Goal: Check status

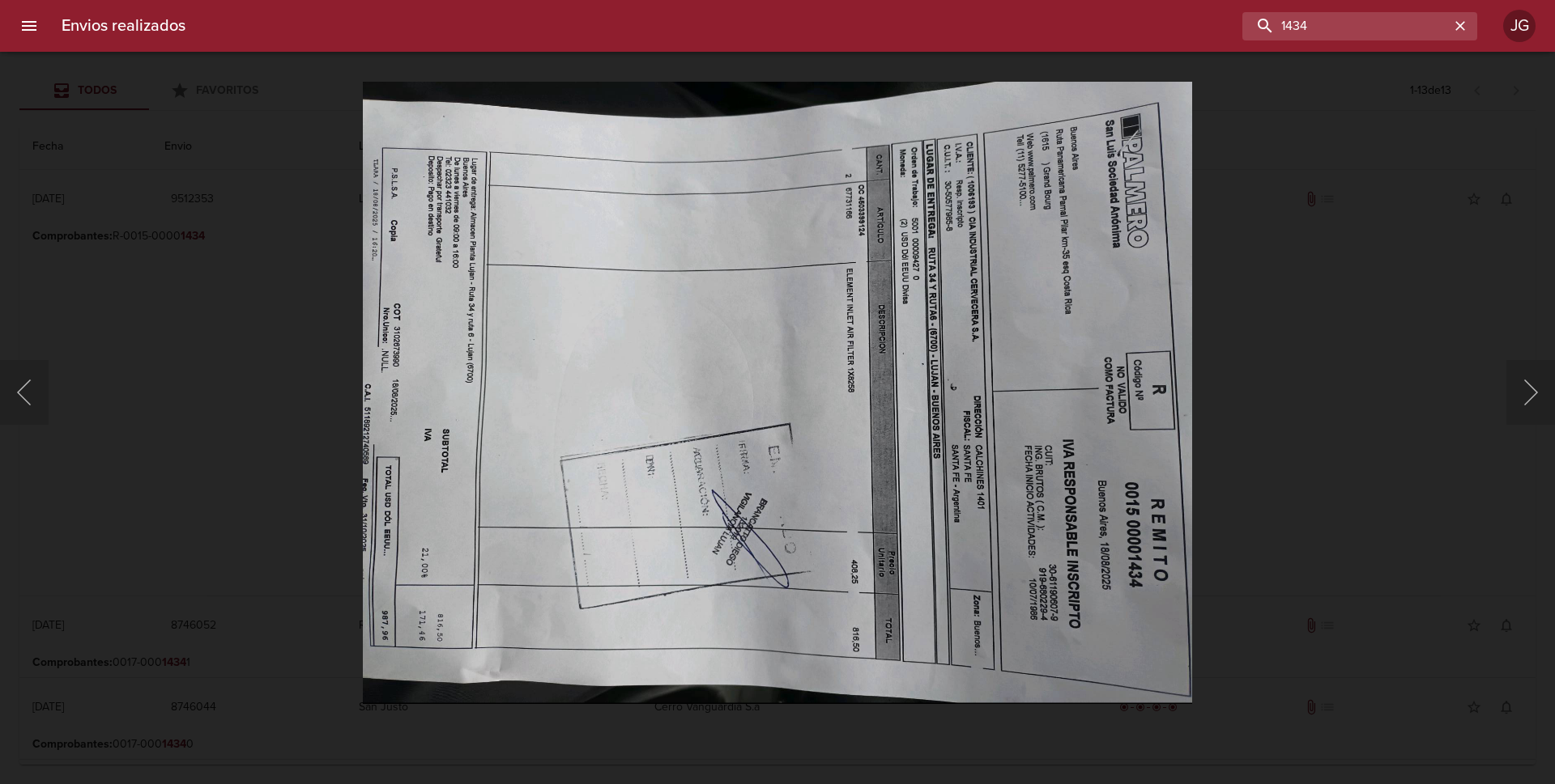
drag, startPoint x: 1405, startPoint y: 16, endPoint x: 1194, endPoint y: 42, distance: 212.6
click at [1194, 41] on div "Envios realizados 1434 JG" at bounding box center [778, 25] width 1555 height 52
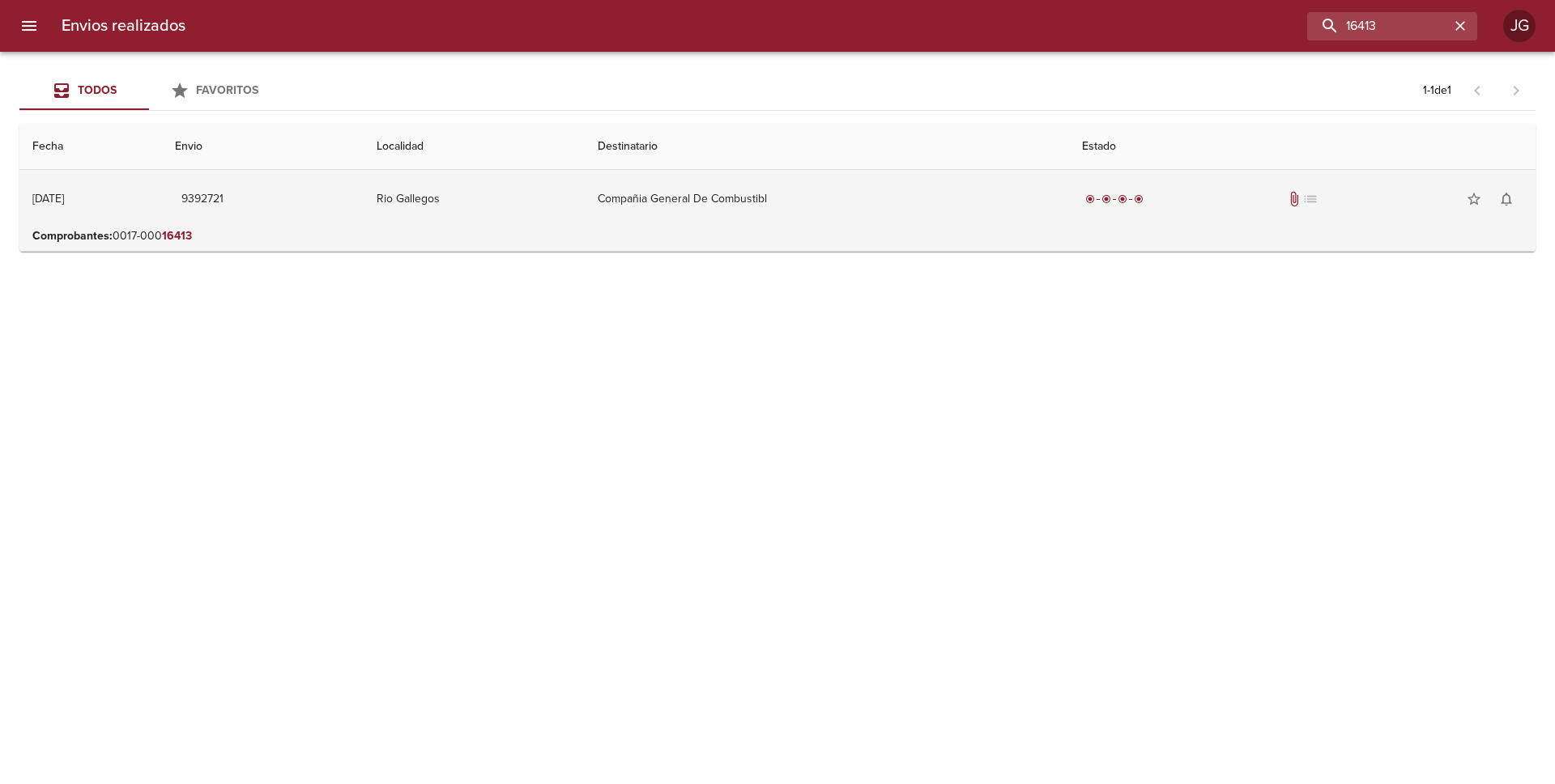
click at [929, 203] on td "Compañia General De Combustibl" at bounding box center [826, 199] width 484 height 59
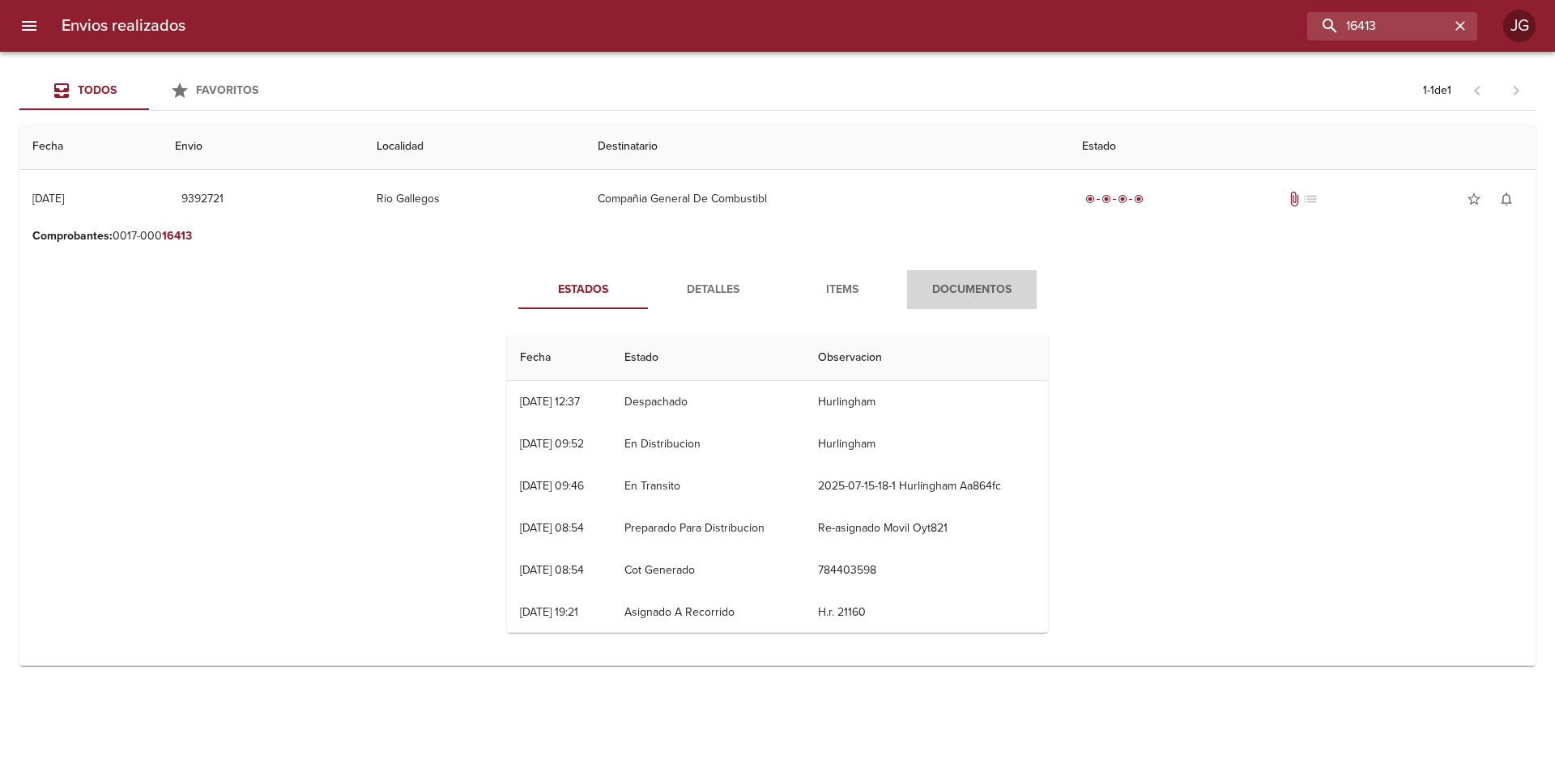
click at [966, 287] on span "Documentos" at bounding box center [972, 290] width 110 height 20
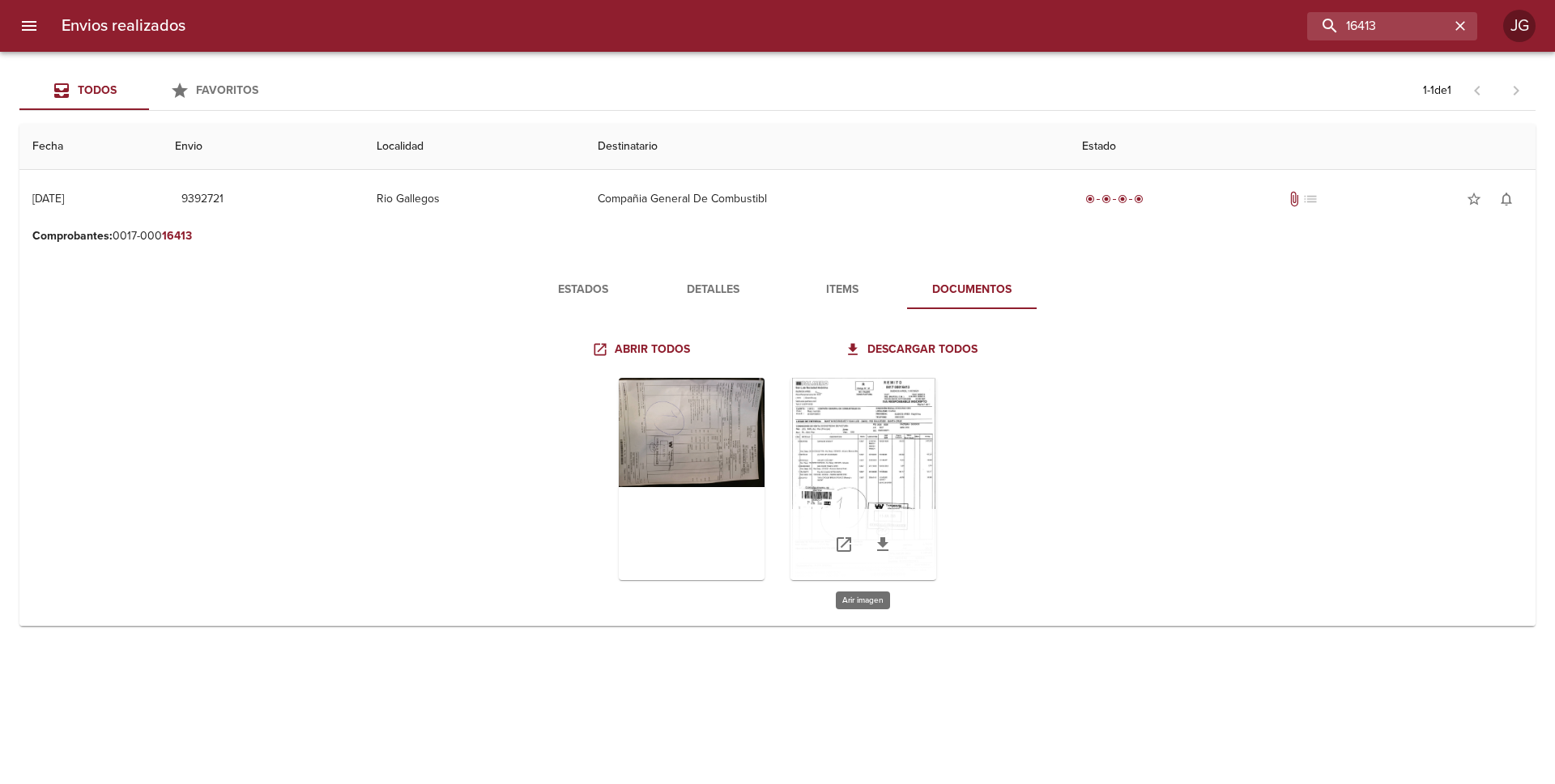
click at [853, 454] on div "Tabla de envíos del cliente" at bounding box center [862, 480] width 145 height 203
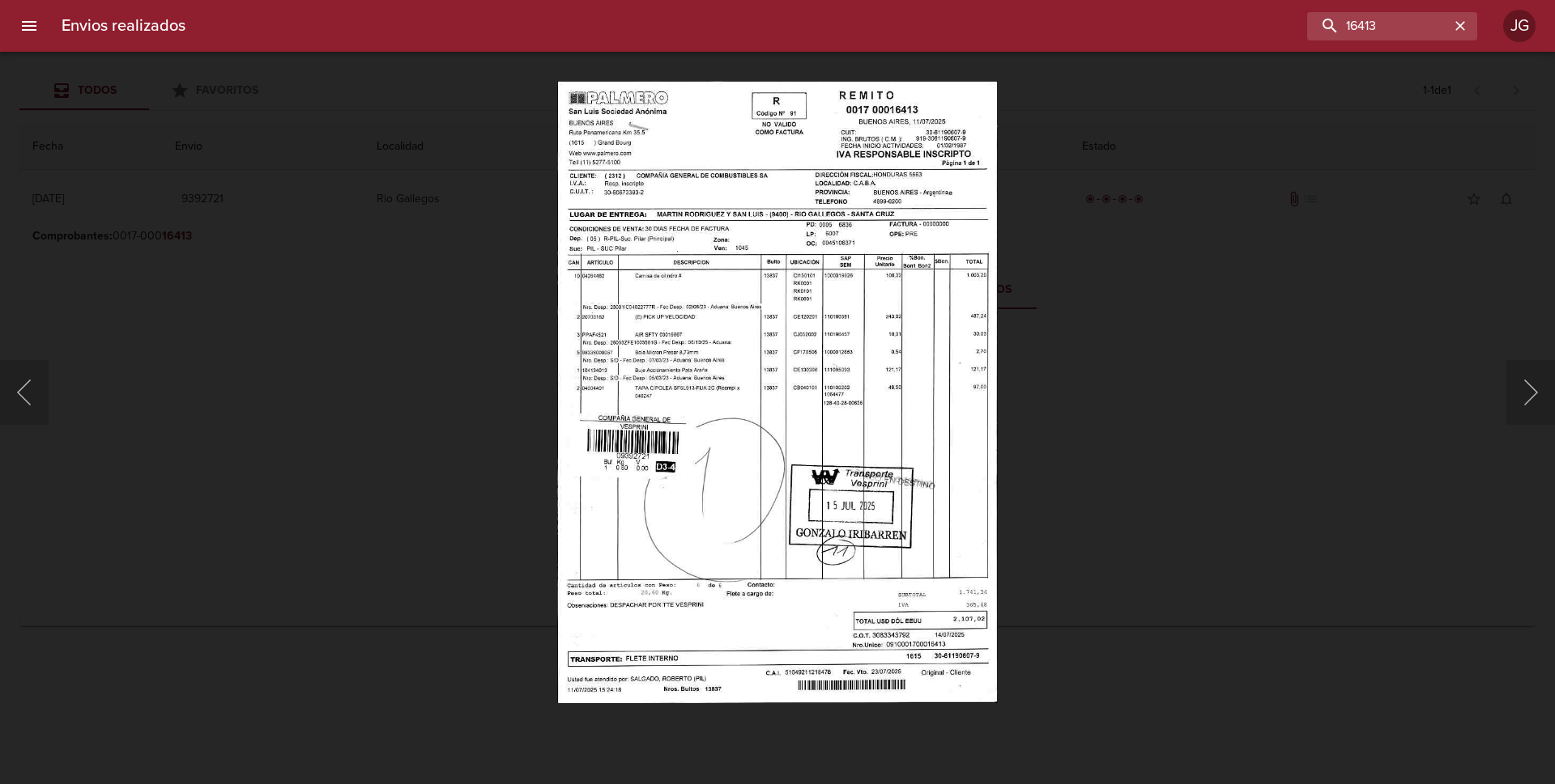
drag, startPoint x: 105, startPoint y: 184, endPoint x: 142, endPoint y: 178, distance: 37.5
click at [104, 184] on div "Lightbox" at bounding box center [778, 392] width 1555 height 784
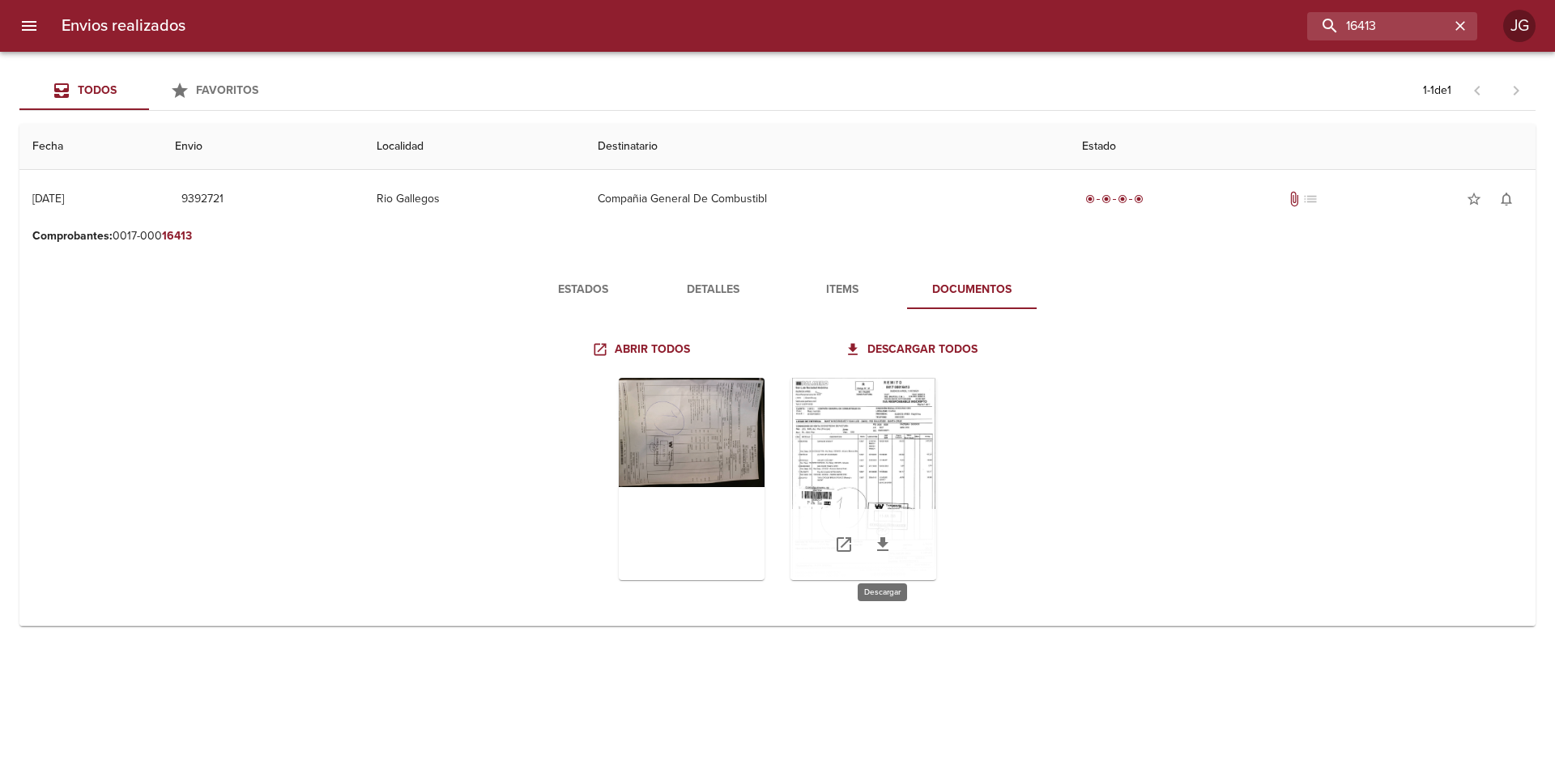
click at [880, 549] on icon "Tabla de envíos del cliente" at bounding box center [883, 545] width 20 height 20
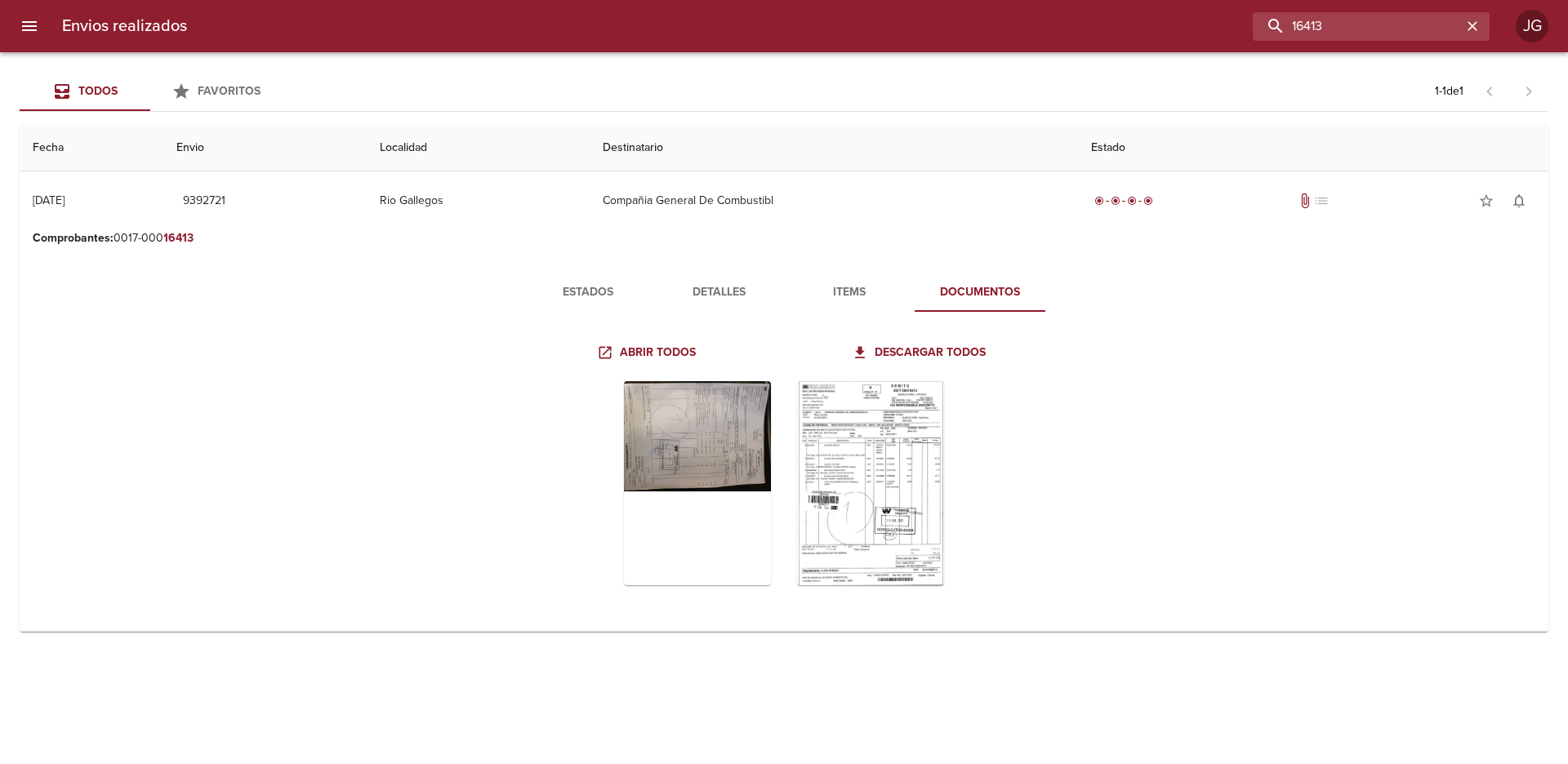
drag, startPoint x: 1412, startPoint y: 21, endPoint x: 1263, endPoint y: -6, distance: 151.4
click at [1263, 0] on html "Envios realizados 16413 JG Todos Favoritos 1 - 1 de 1 Fecha Envio Localidad Des…" at bounding box center [784, 0] width 1568 height 0
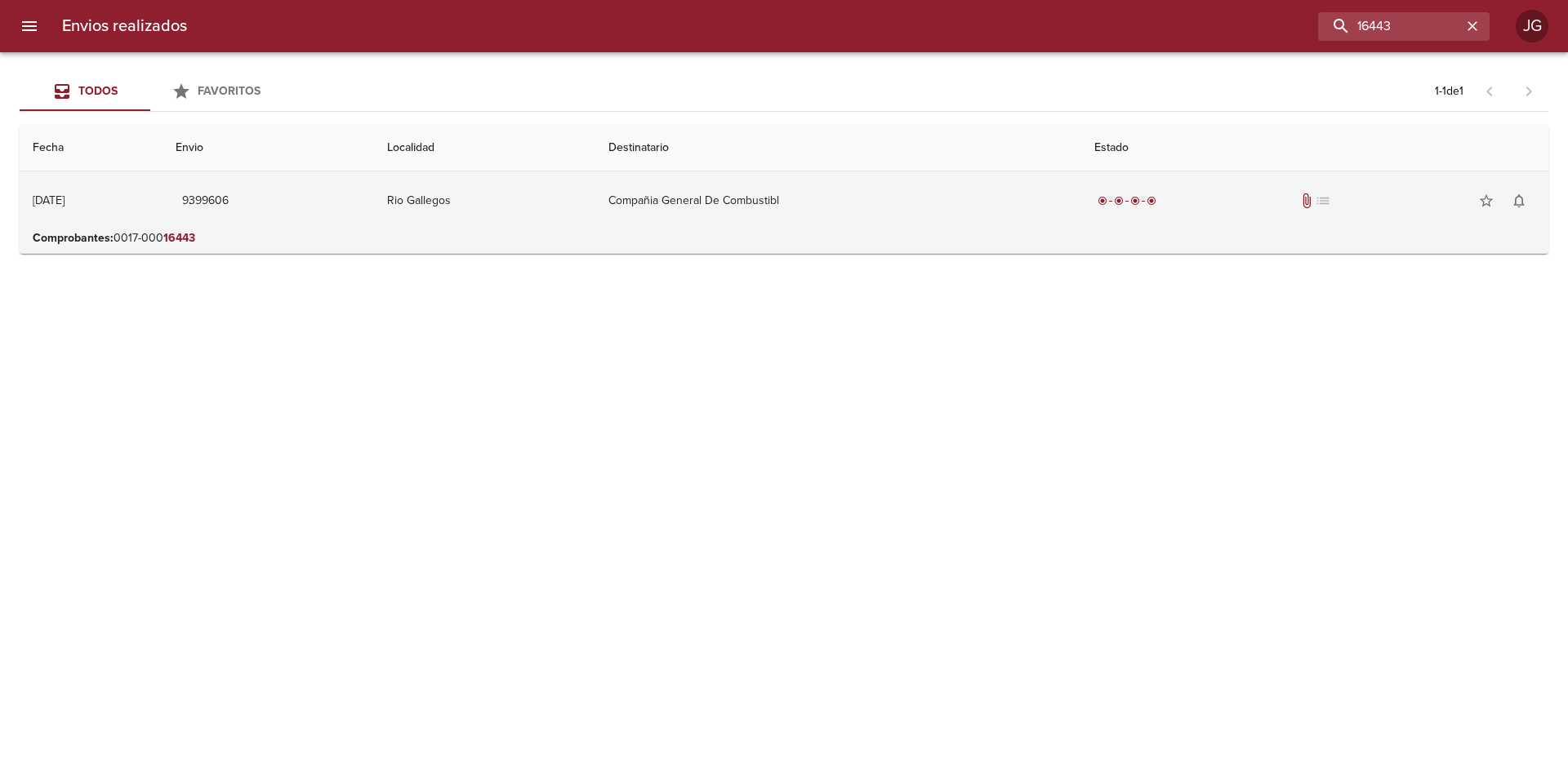
click at [748, 196] on td "Compañia General De Combustibl" at bounding box center [837, 201] width 485 height 59
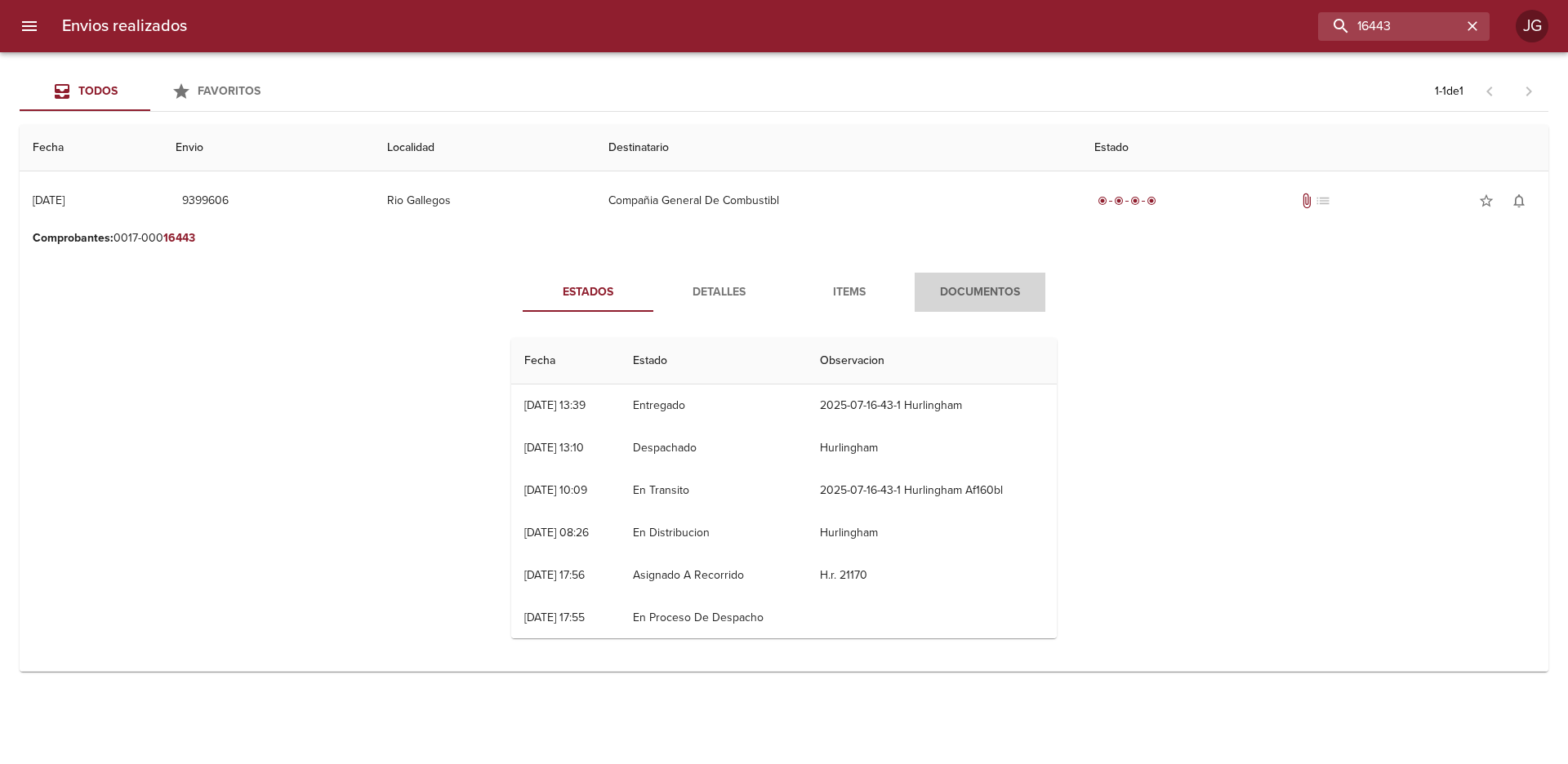
drag, startPoint x: 1003, startPoint y: 296, endPoint x: 995, endPoint y: 293, distance: 8.5
click at [1003, 296] on span "Documentos" at bounding box center [980, 292] width 111 height 21
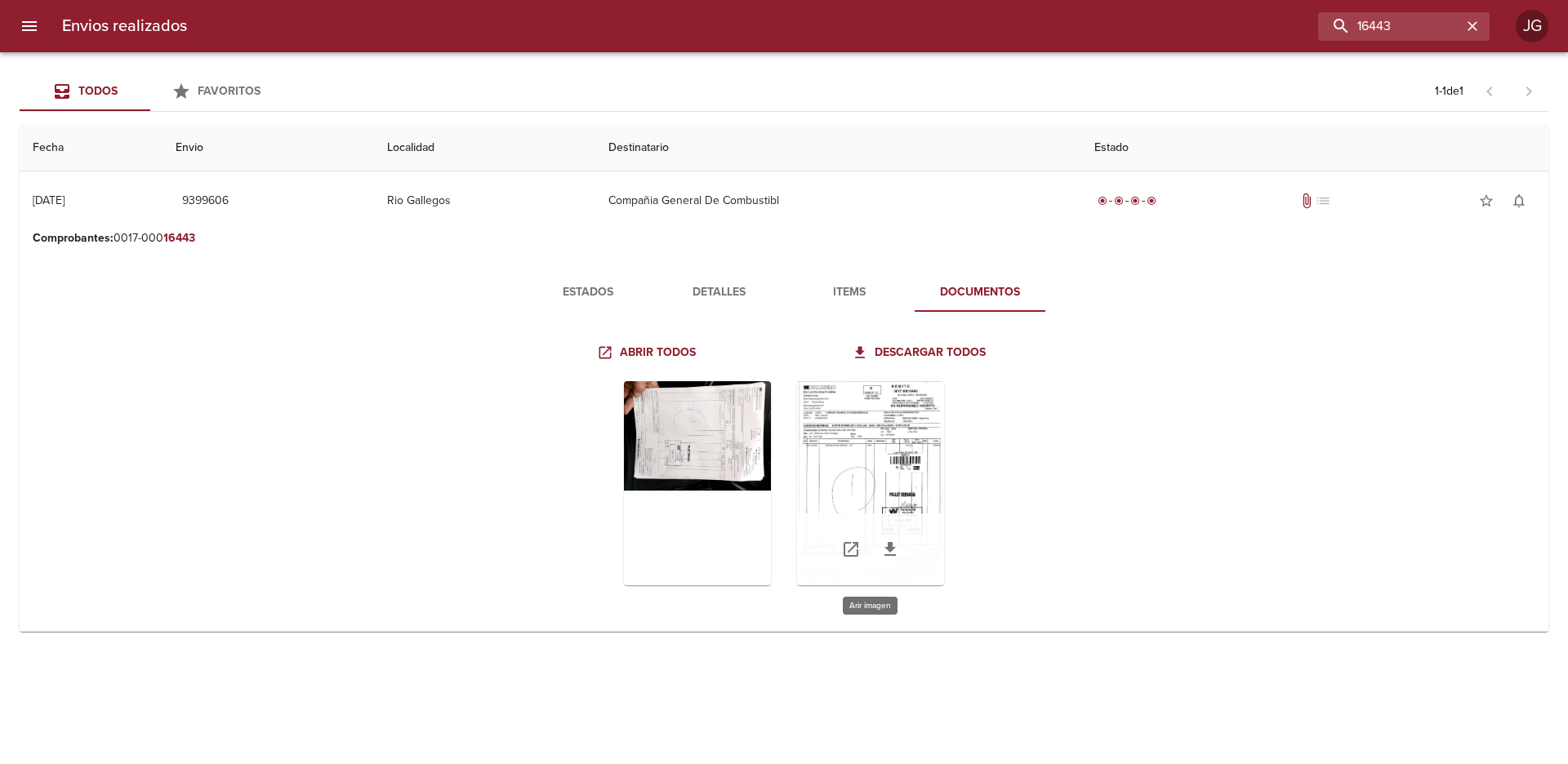
click at [865, 449] on div "Tabla de envíos del cliente" at bounding box center [870, 484] width 147 height 205
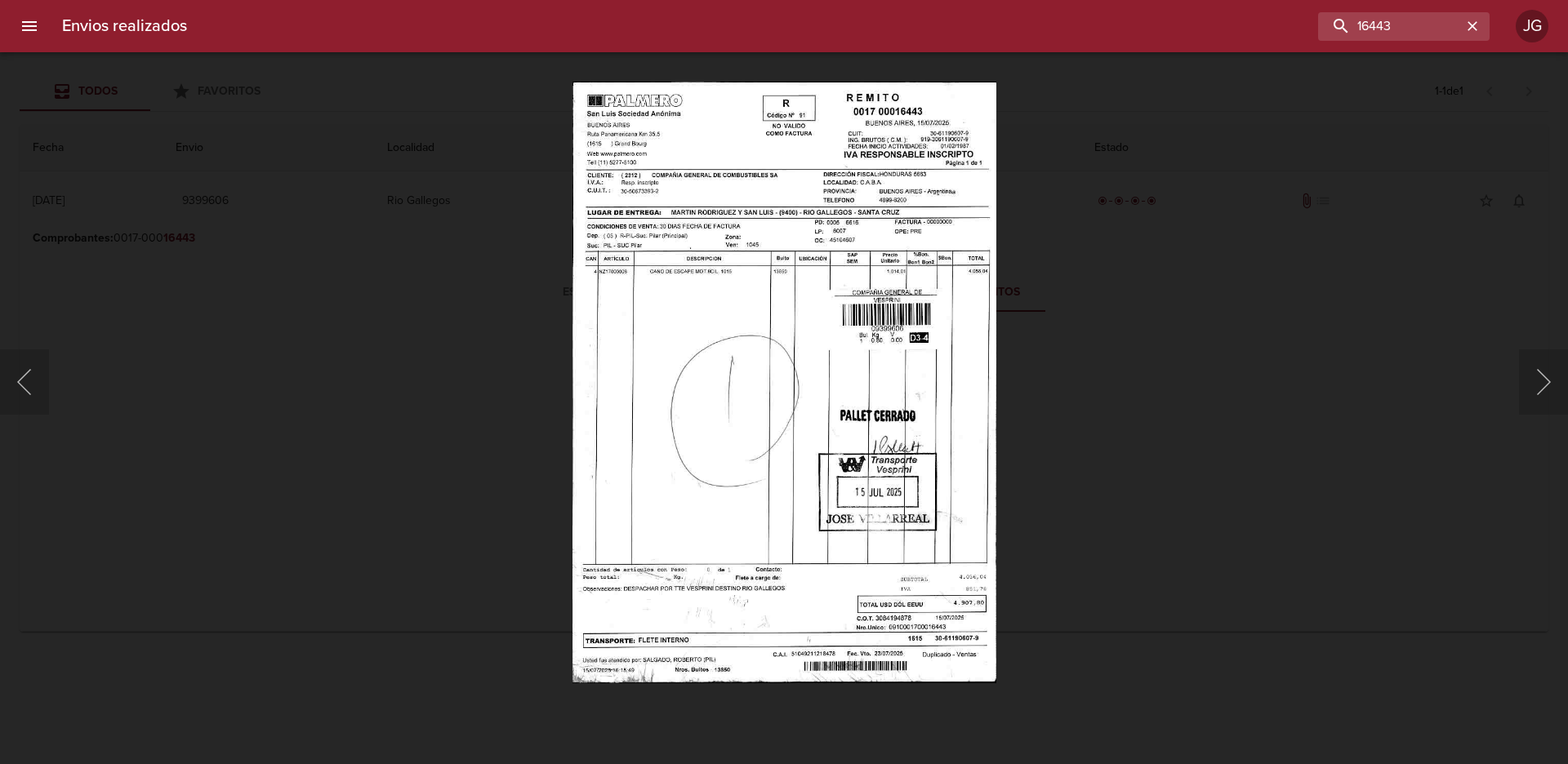
click at [98, 119] on div "Lightbox" at bounding box center [784, 382] width 1568 height 764
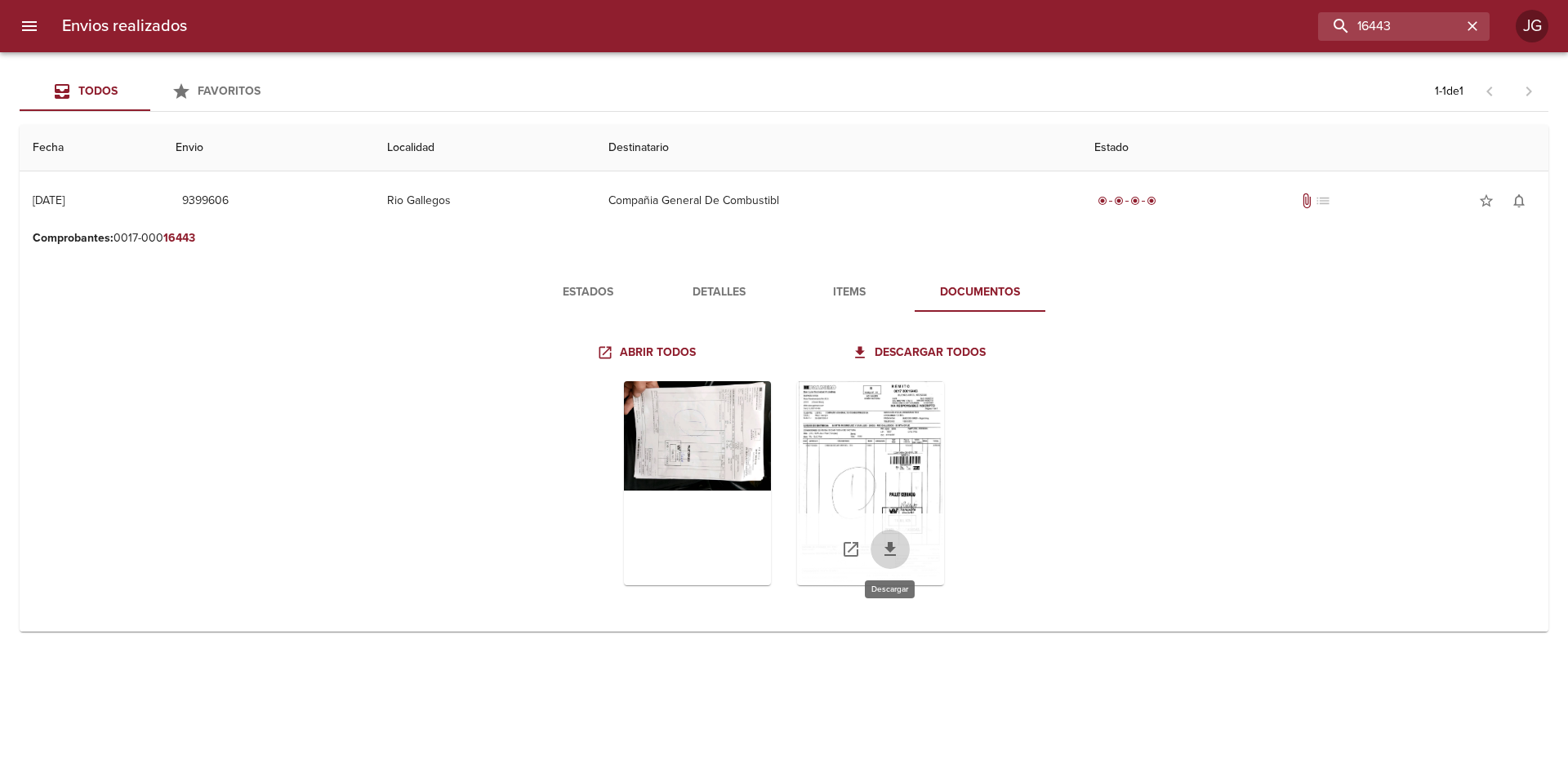
click at [892, 554] on icon "Tabla de envíos del cliente" at bounding box center [890, 550] width 20 height 20
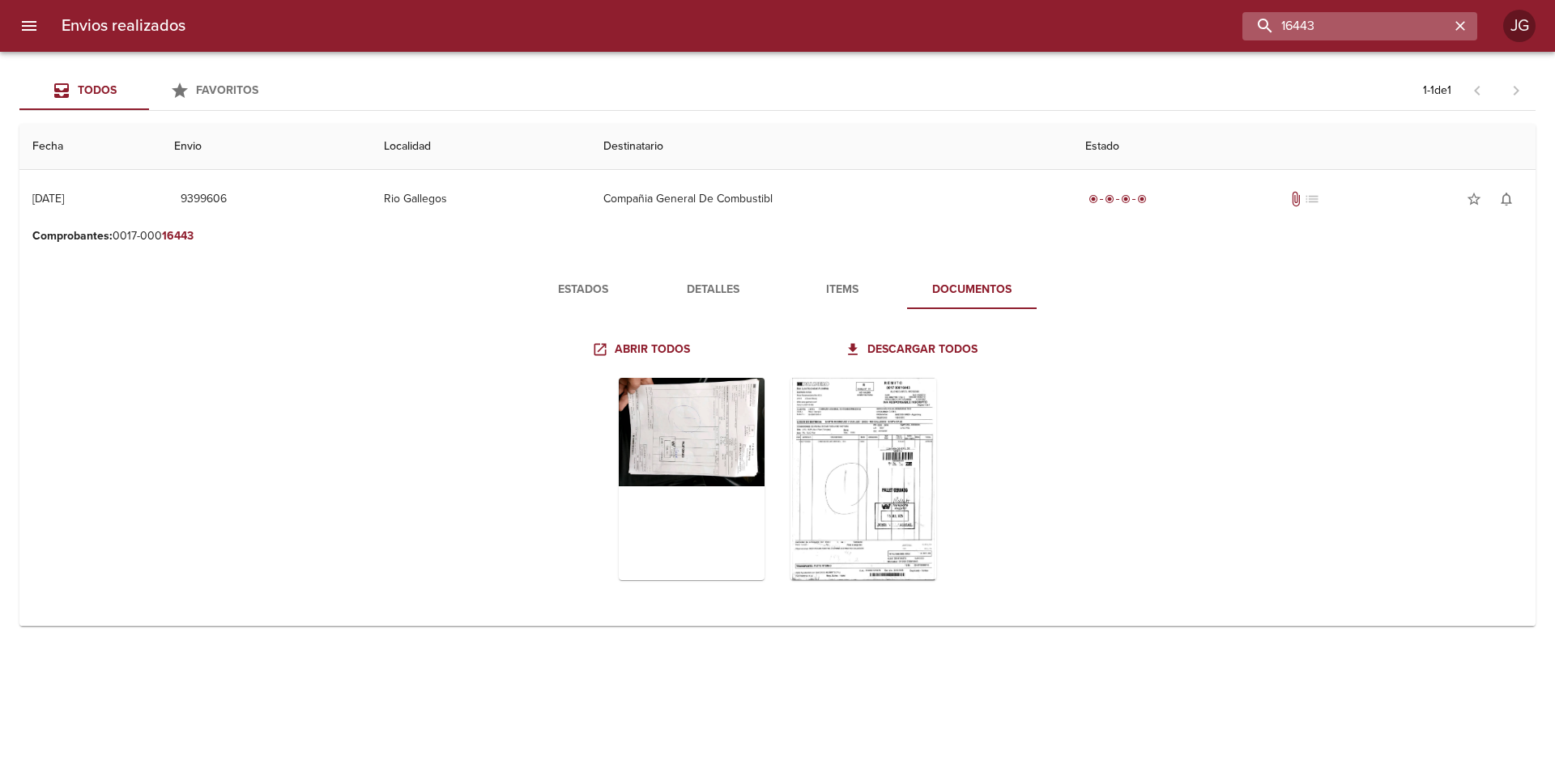
drag, startPoint x: 1390, startPoint y: 26, endPoint x: 1299, endPoint y: 31, distance: 91.1
click at [1299, 31] on input "16443" at bounding box center [1346, 25] width 208 height 28
type input "16713"
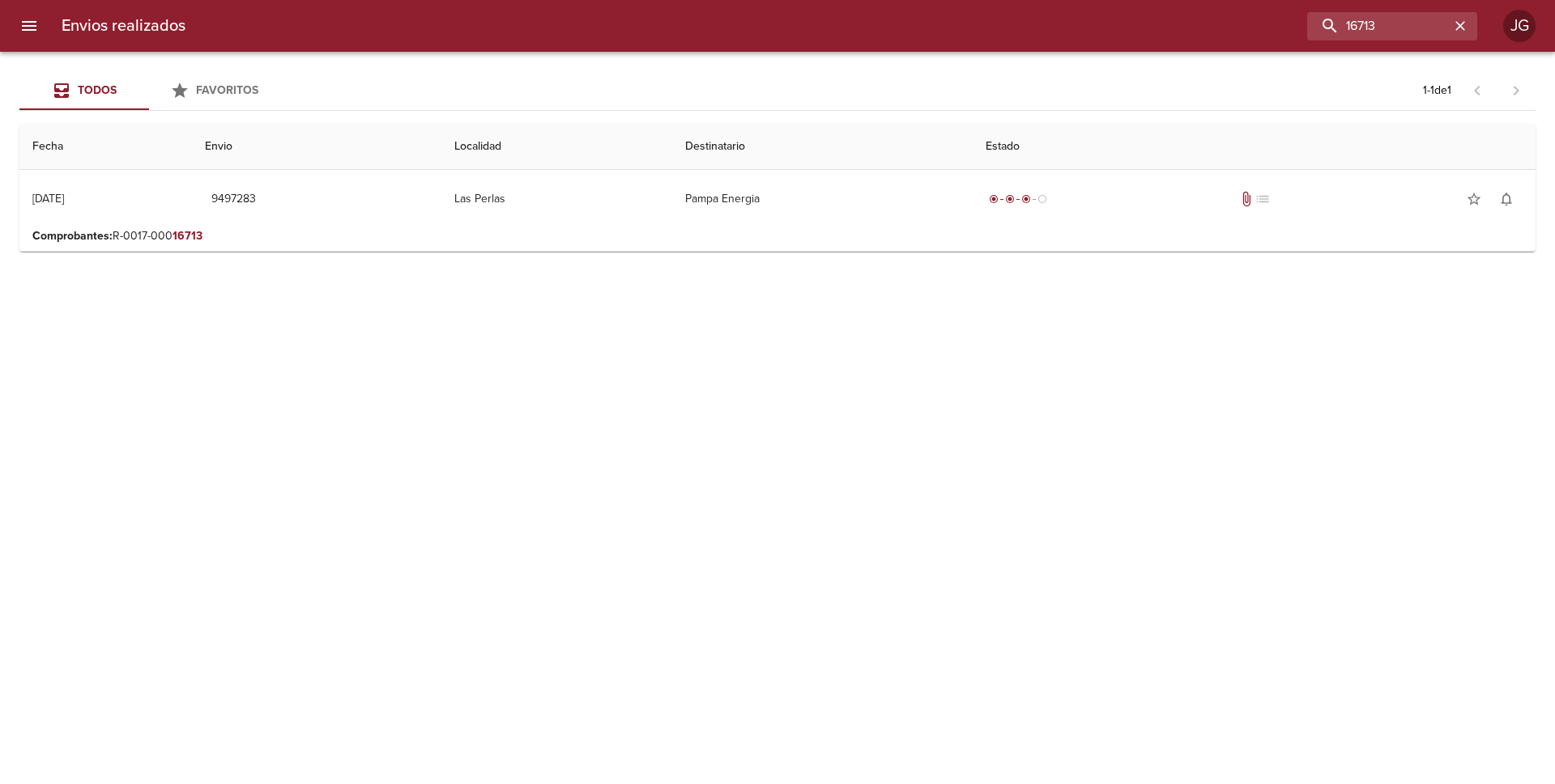
click at [873, 242] on p "Comprobantes : R-0017-000 16713" at bounding box center [778, 236] width 1491 height 17
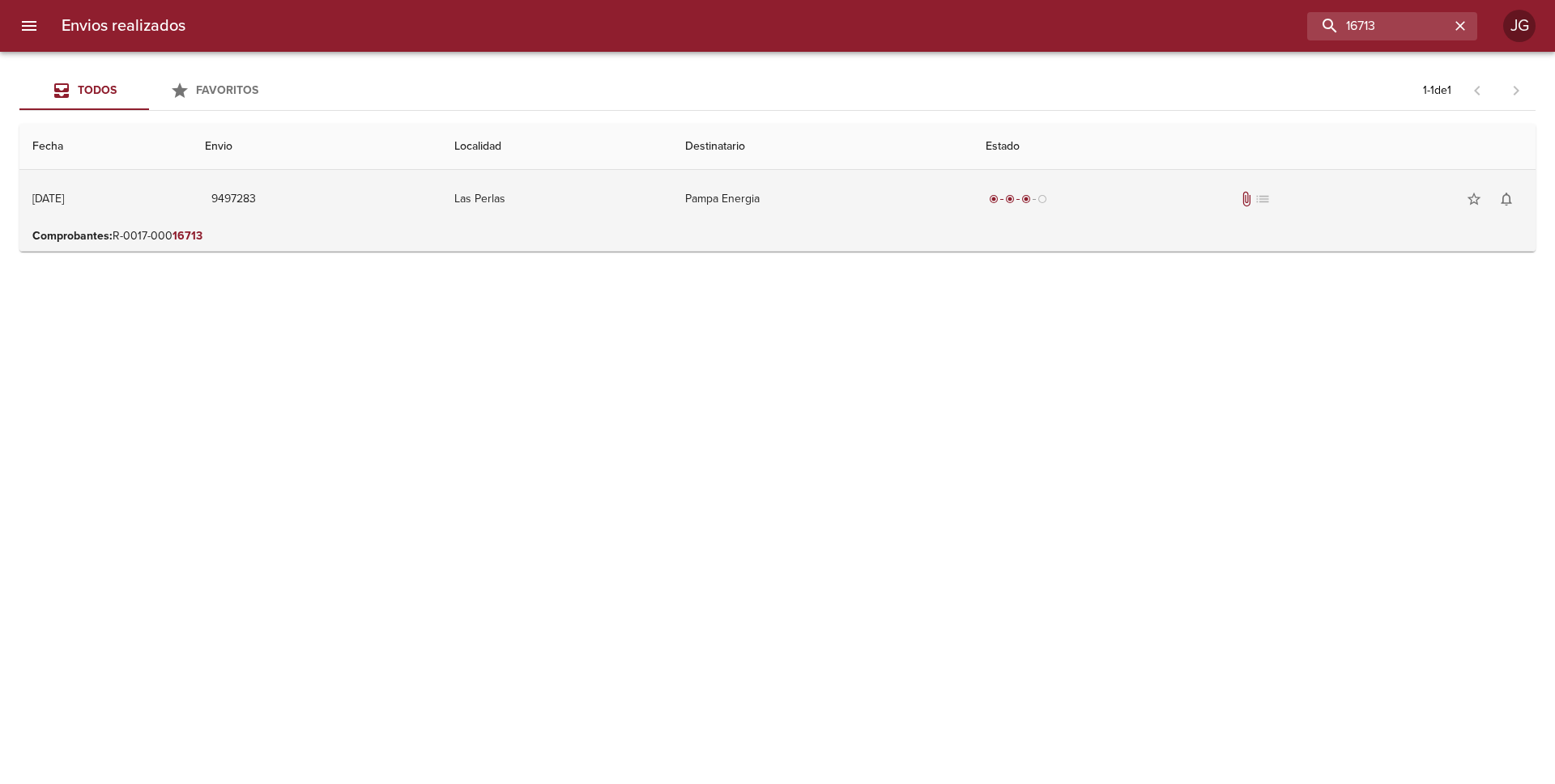
click at [770, 210] on td "Pampa Energia" at bounding box center [822, 199] width 300 height 59
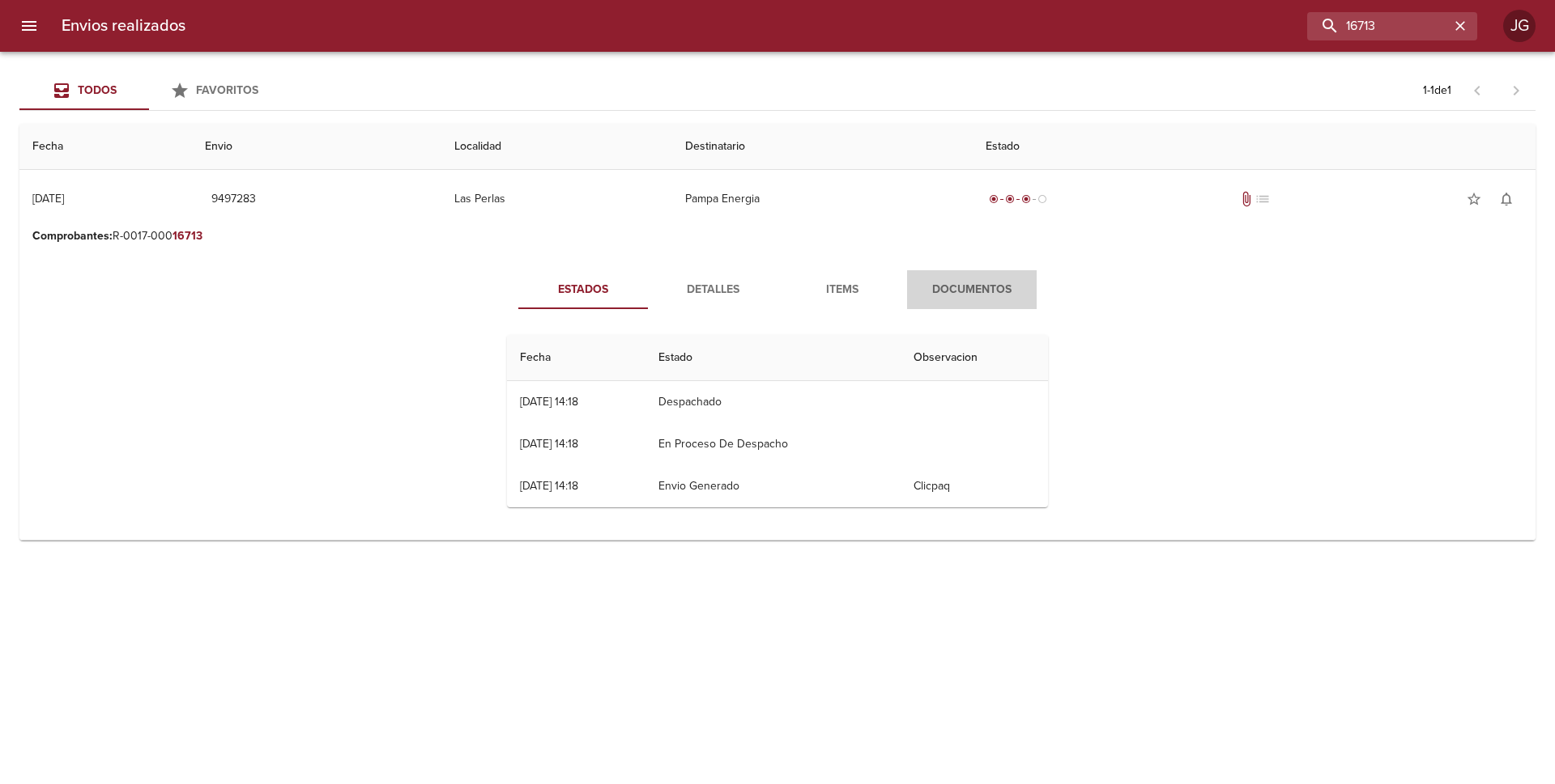
click at [969, 290] on span "Documentos" at bounding box center [972, 290] width 110 height 20
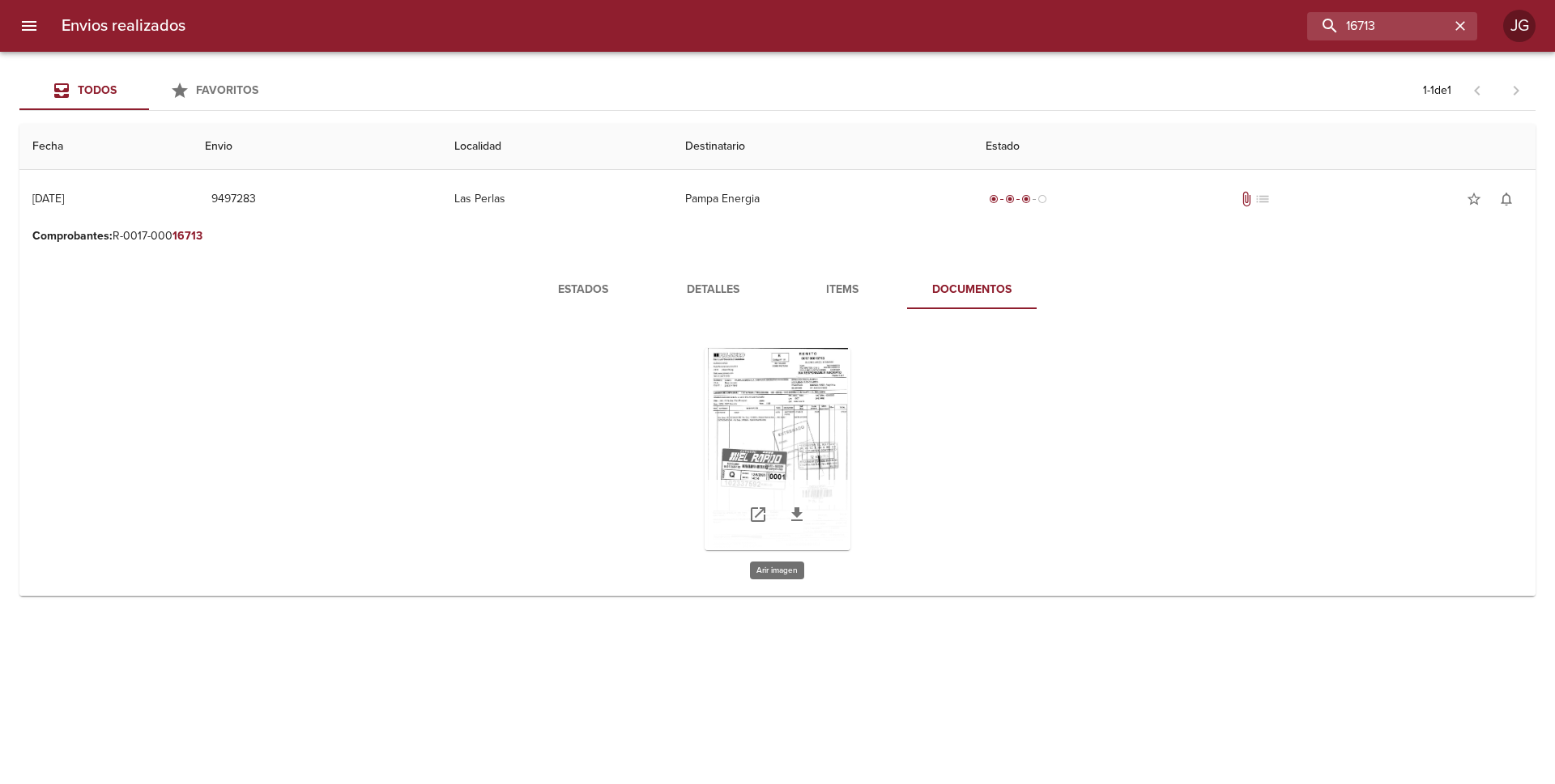
click at [782, 431] on div "Tabla de envíos del cliente" at bounding box center [777, 450] width 145 height 203
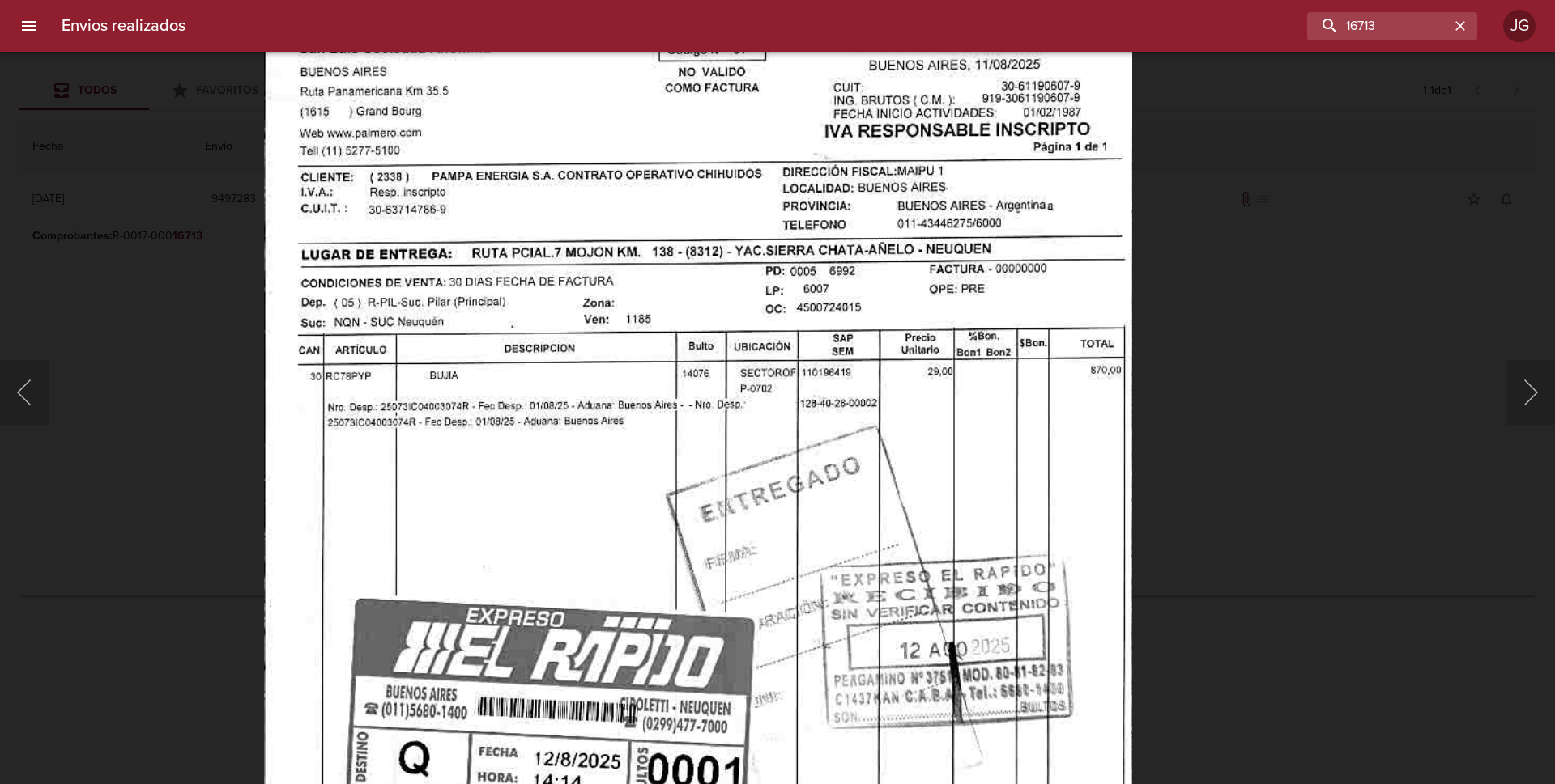
click at [751, 465] on img "Lightbox" at bounding box center [698, 602] width 868 height 1251
